Goal: Find specific page/section: Find specific page/section

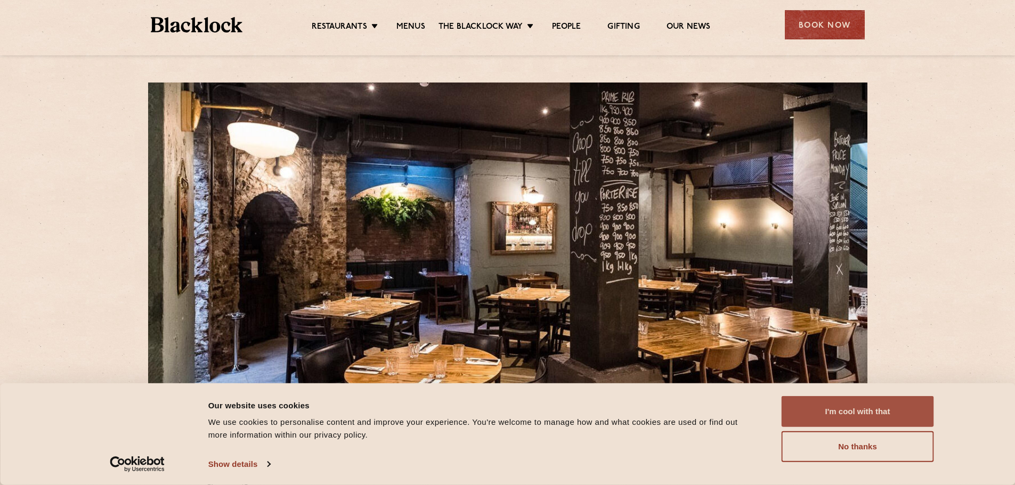
click at [874, 411] on button "I'm cool with that" at bounding box center [857, 411] width 152 height 31
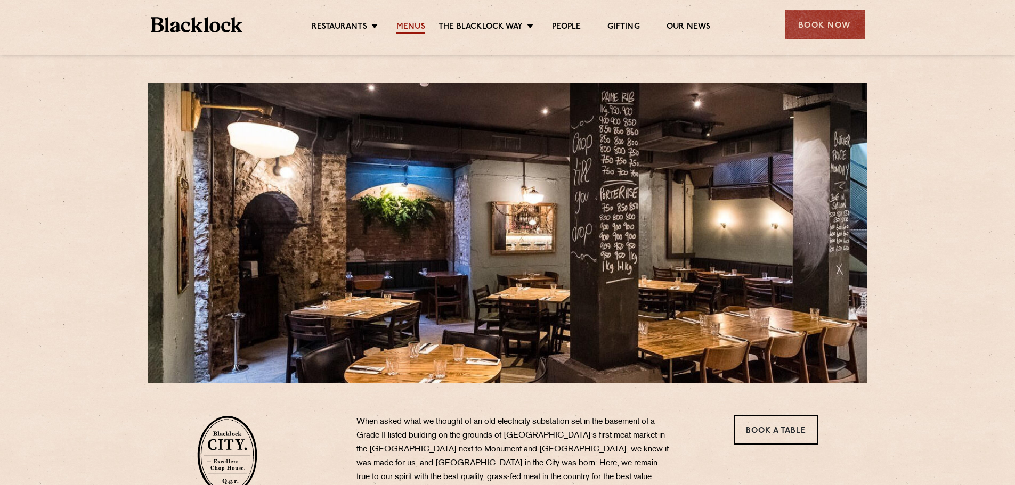
click at [408, 26] on link "Menus" at bounding box center [410, 28] width 29 height 12
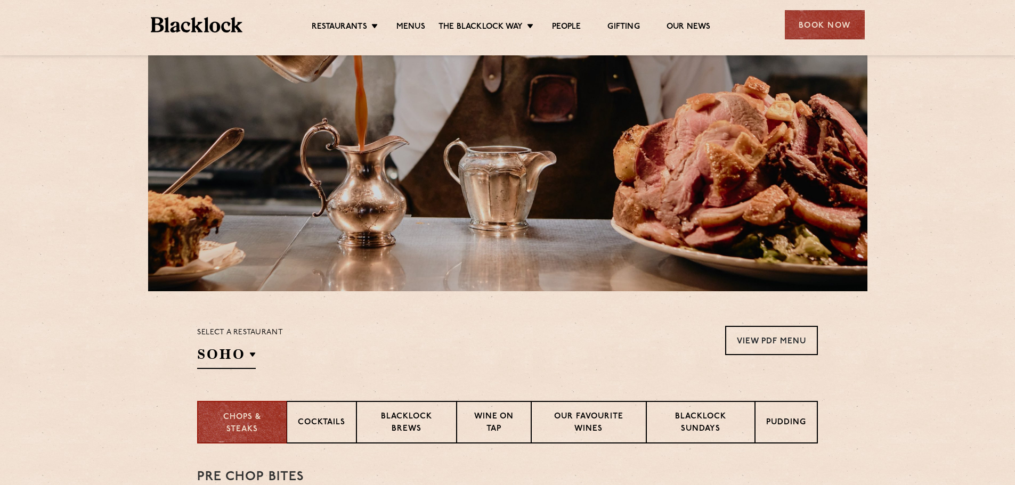
scroll to position [213, 0]
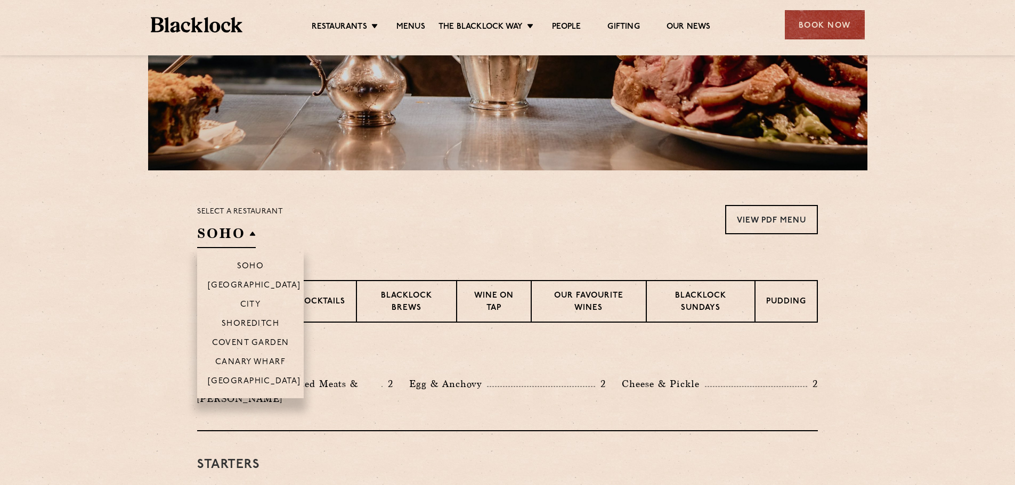
click at [229, 229] on h2 "SOHO" at bounding box center [226, 236] width 59 height 24
click at [255, 303] on p "City" at bounding box center [250, 305] width 21 height 11
